Goal: Task Accomplishment & Management: Complete application form

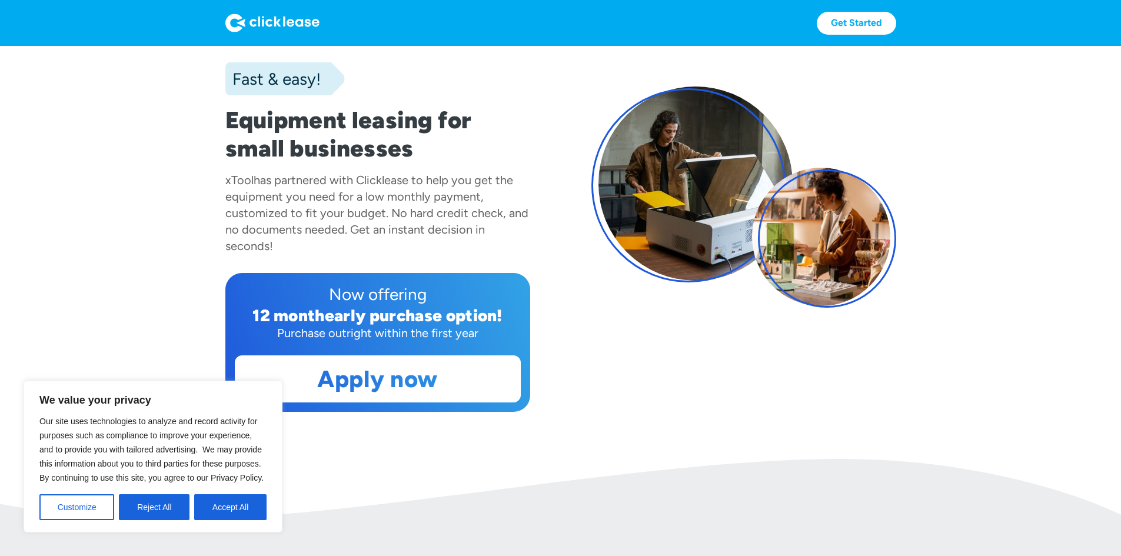
scroll to position [118, 0]
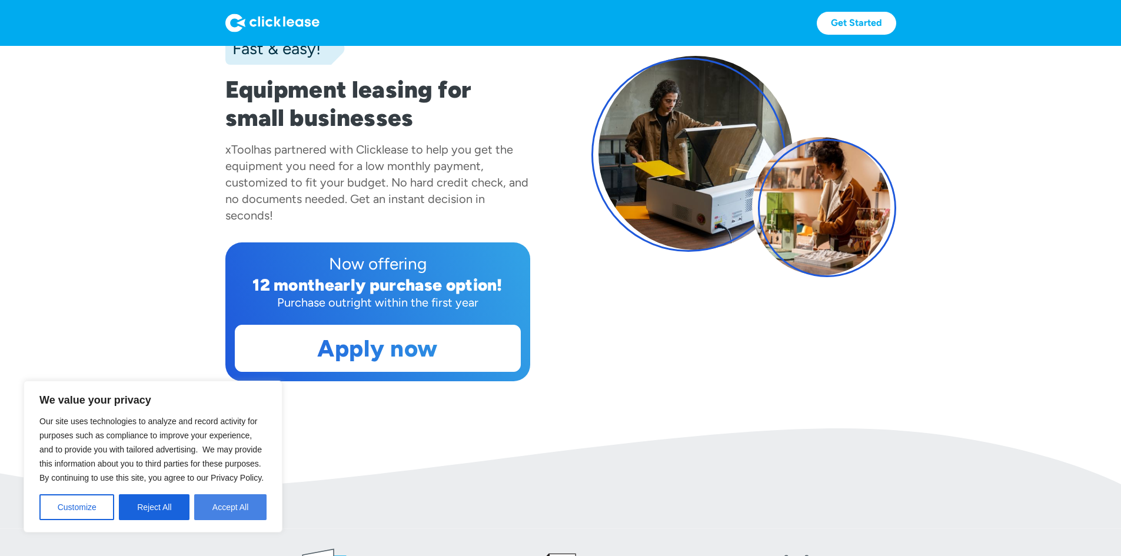
click at [245, 511] on button "Accept All" at bounding box center [230, 507] width 72 height 26
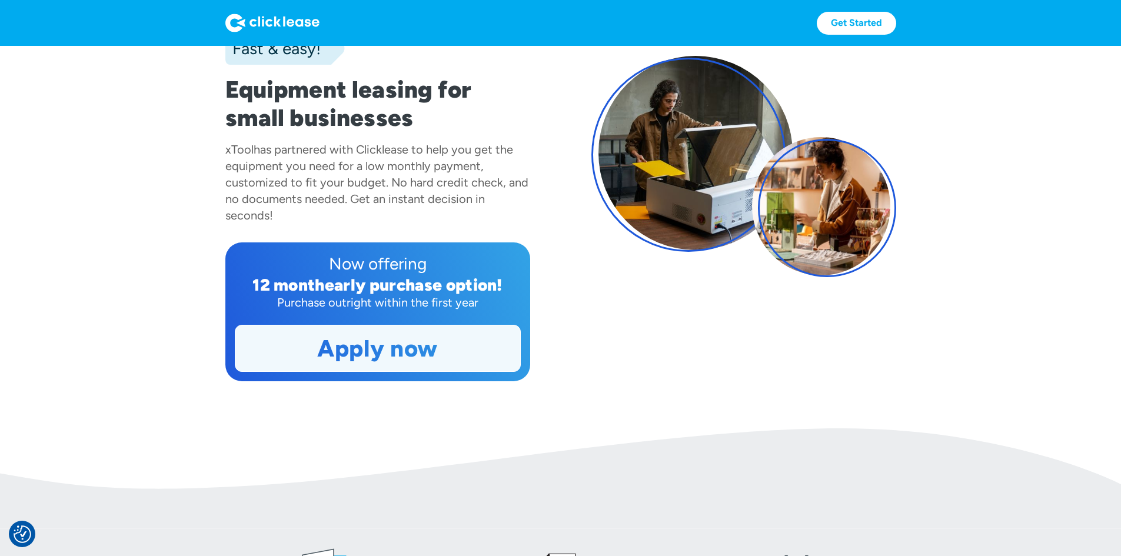
click at [316, 371] on link "Apply now" at bounding box center [377, 348] width 285 height 46
